Goal: Transaction & Acquisition: Subscribe to service/newsletter

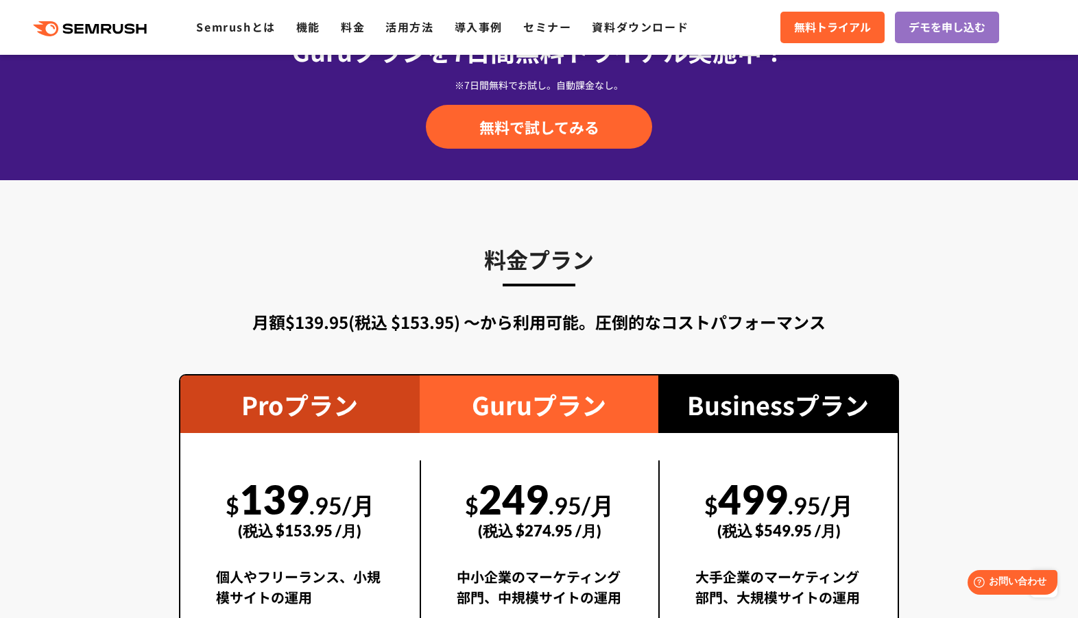
scroll to position [2399, 0]
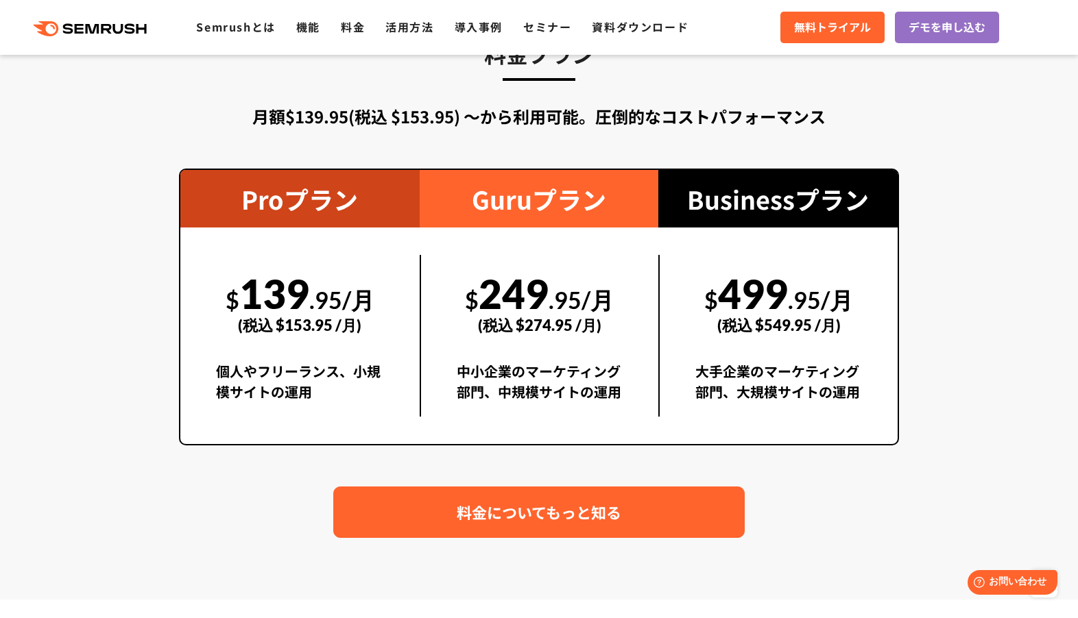
click at [498, 487] on link "料金についてもっと知る" at bounding box center [538, 512] width 411 height 51
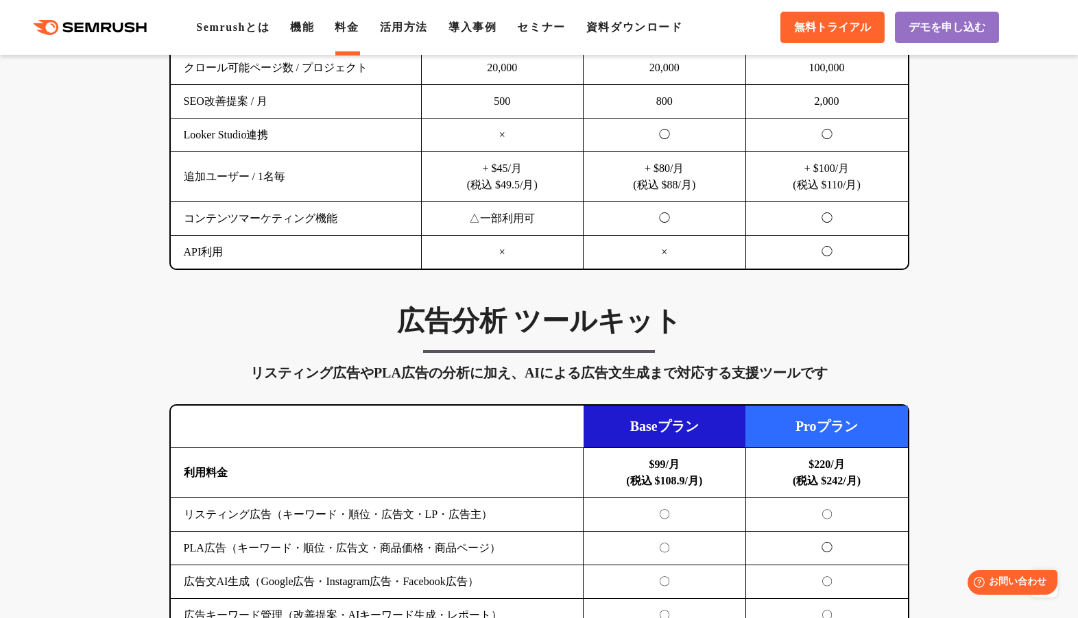
scroll to position [1303, 0]
